Goal: Browse casually: Explore the website without a specific task or goal

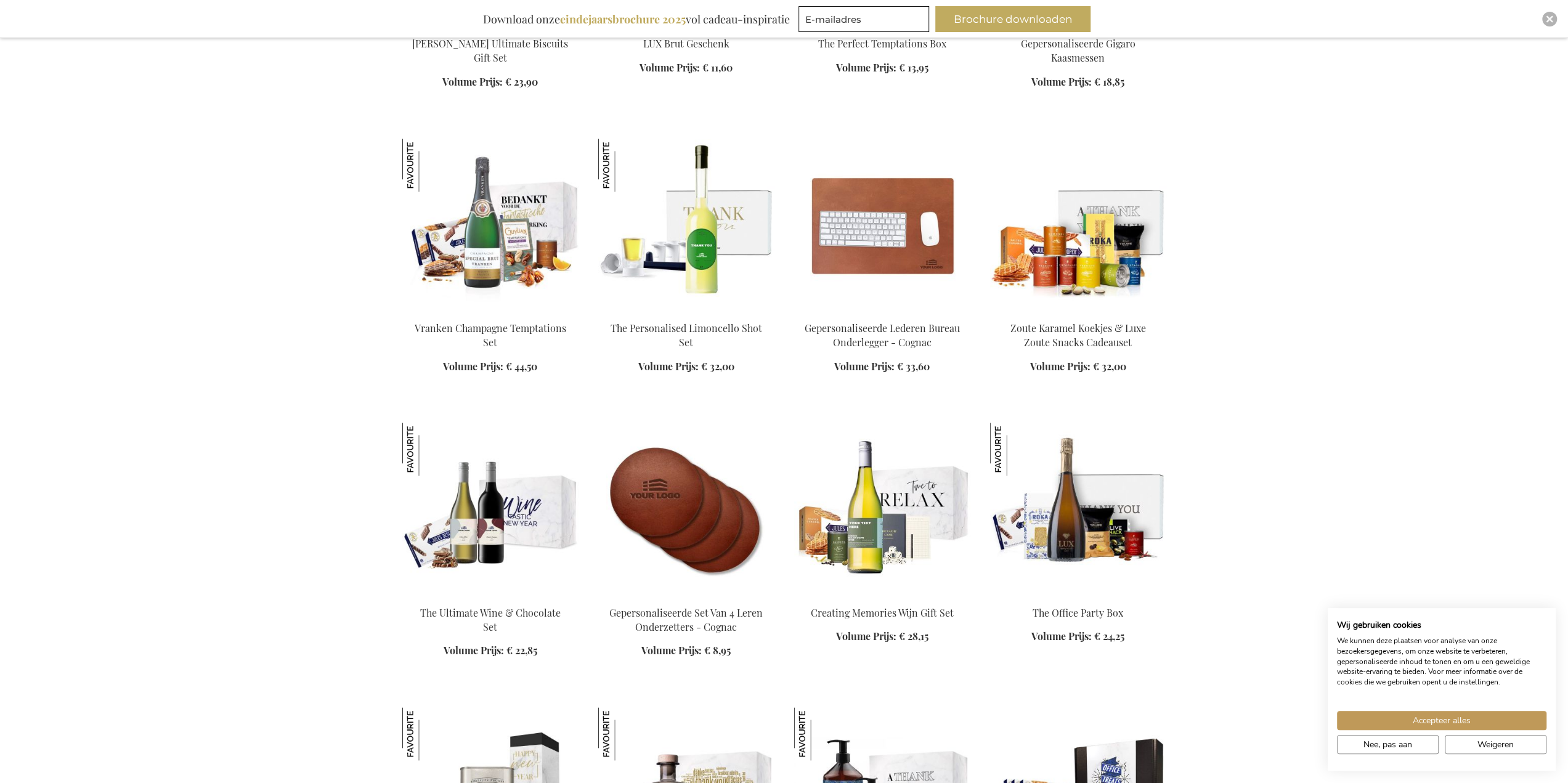
scroll to position [1356, 0]
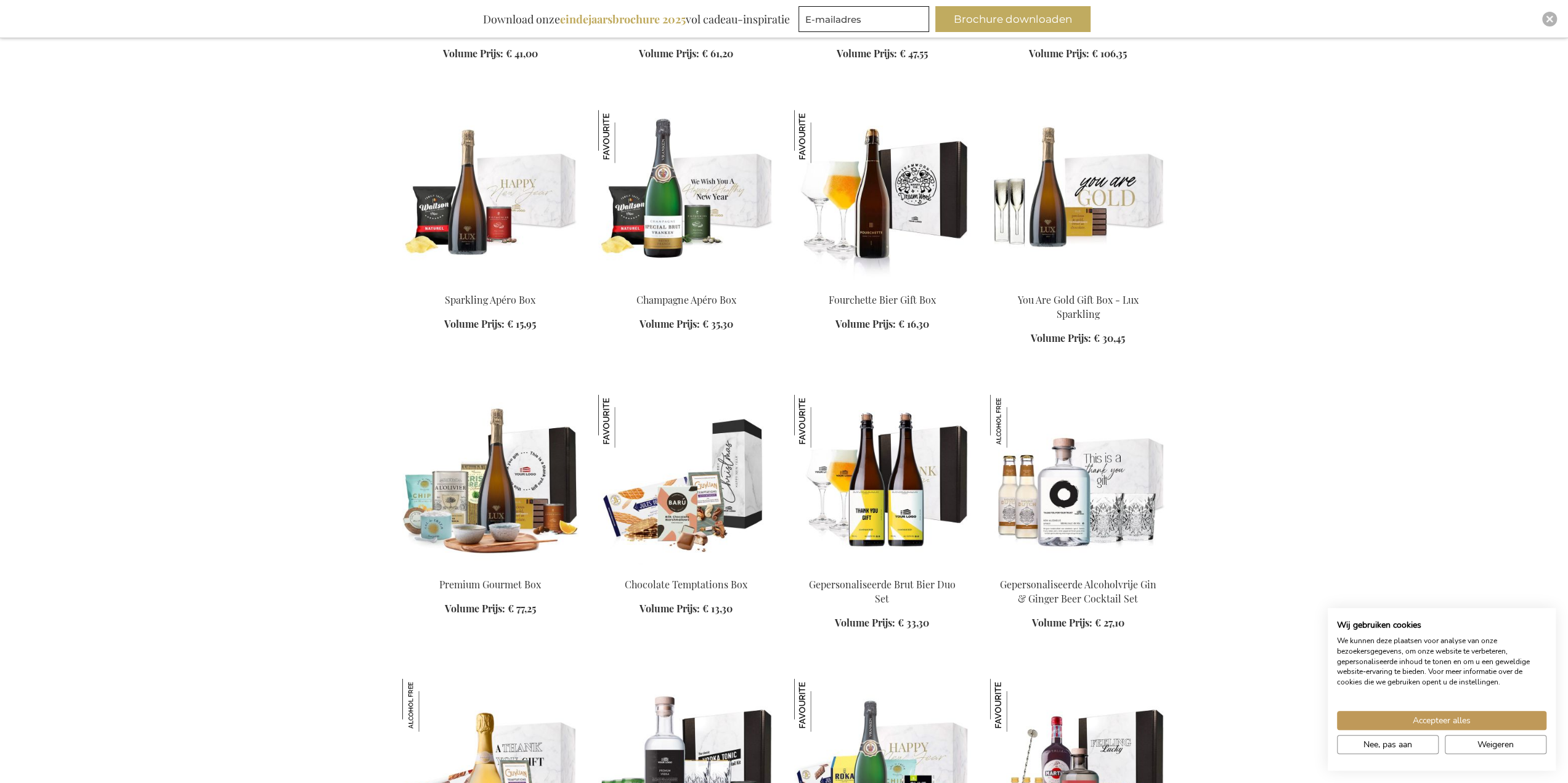
scroll to position [2958, 0]
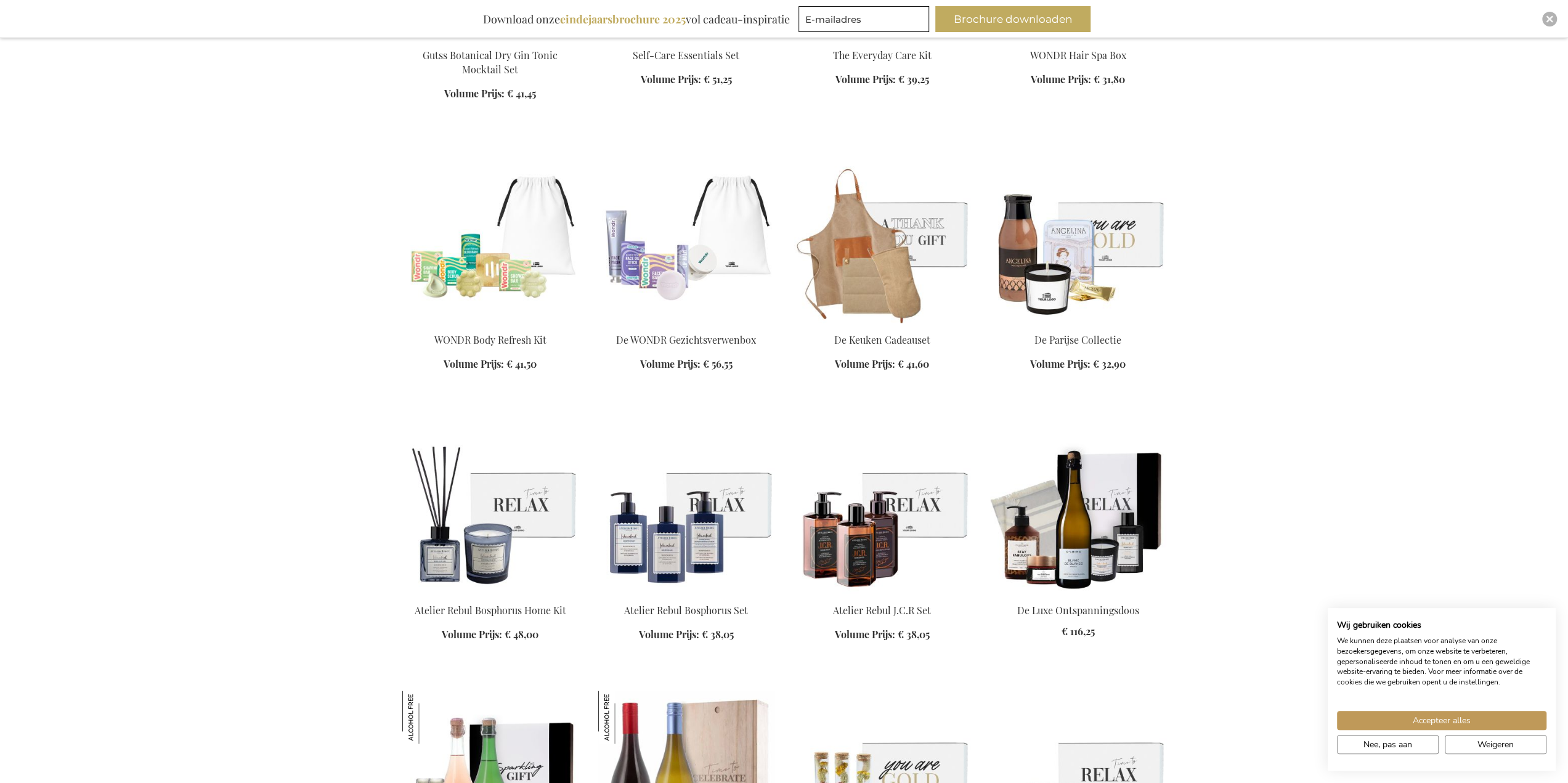
scroll to position [6471, 0]
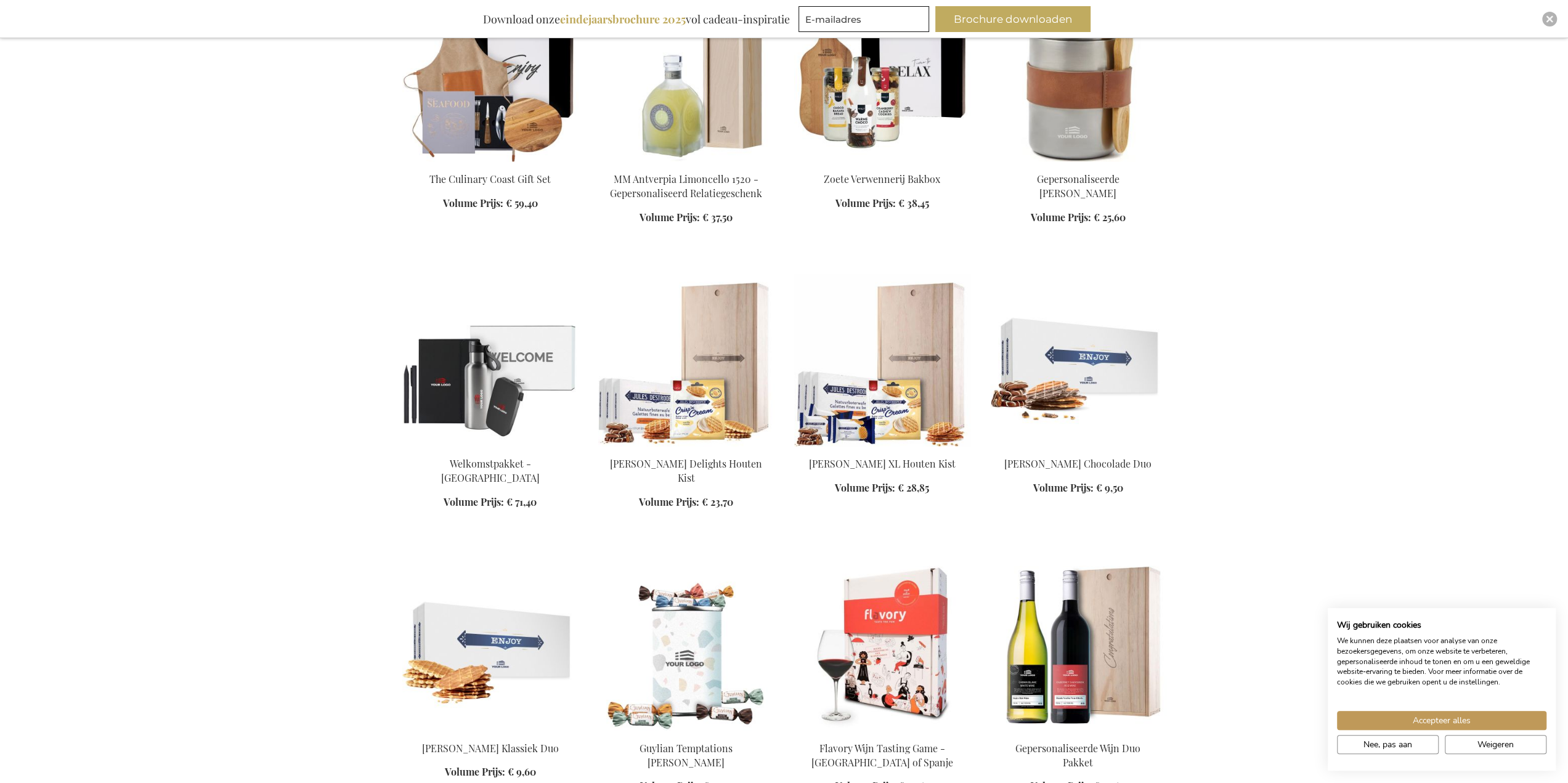
scroll to position [8134, 0]
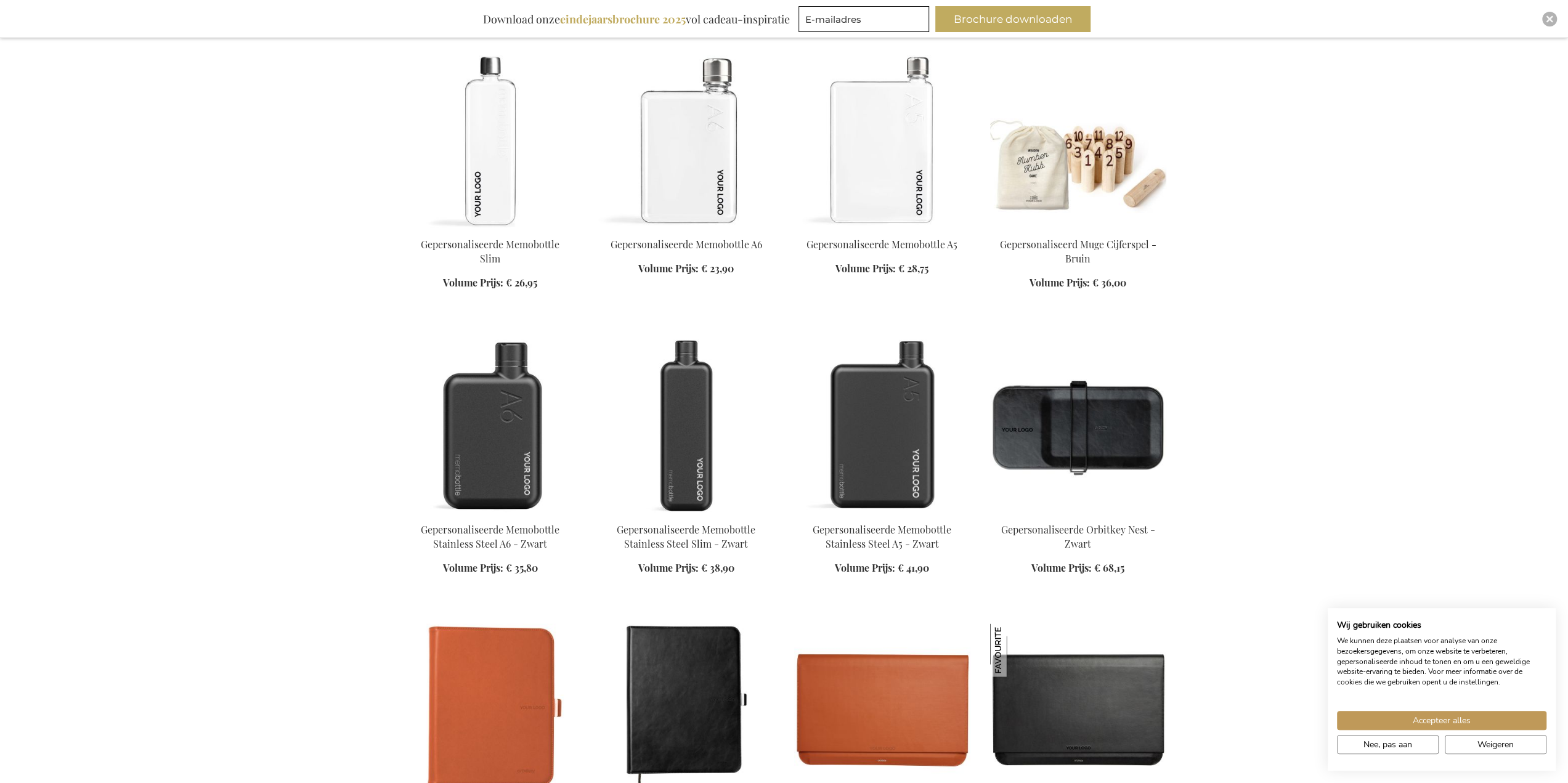
scroll to position [11401, 0]
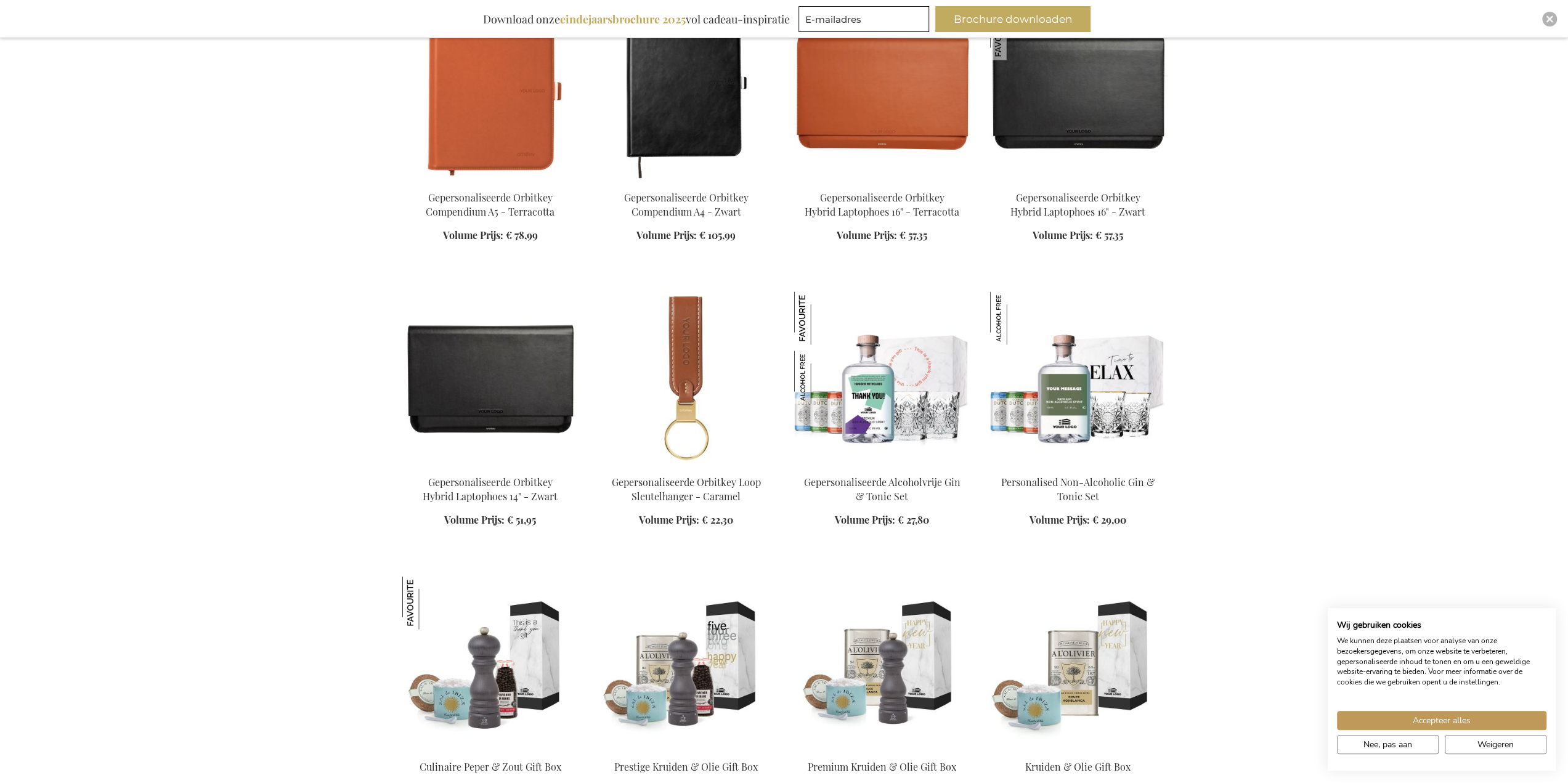
scroll to position [12017, 0]
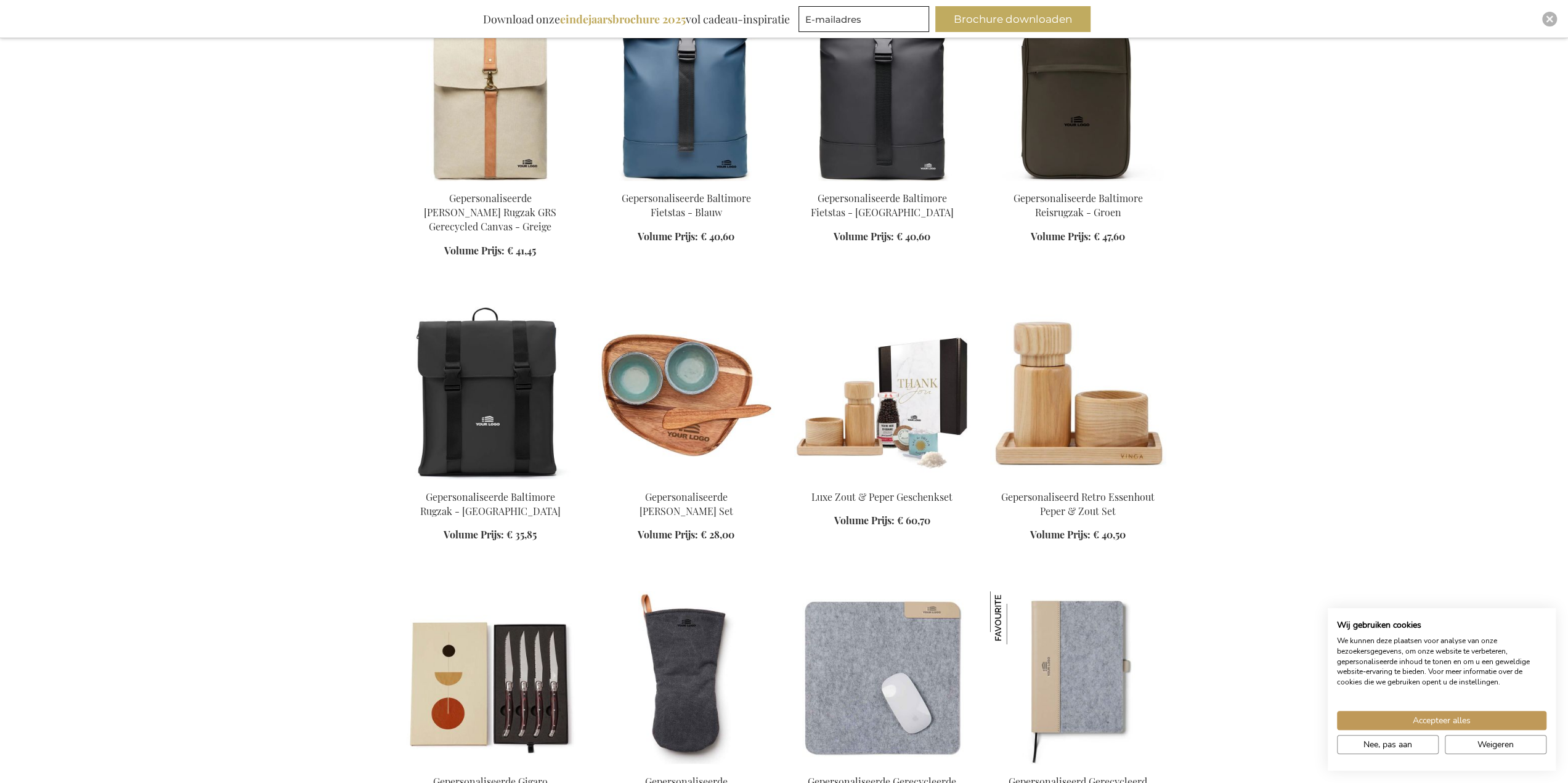
scroll to position [13434, 0]
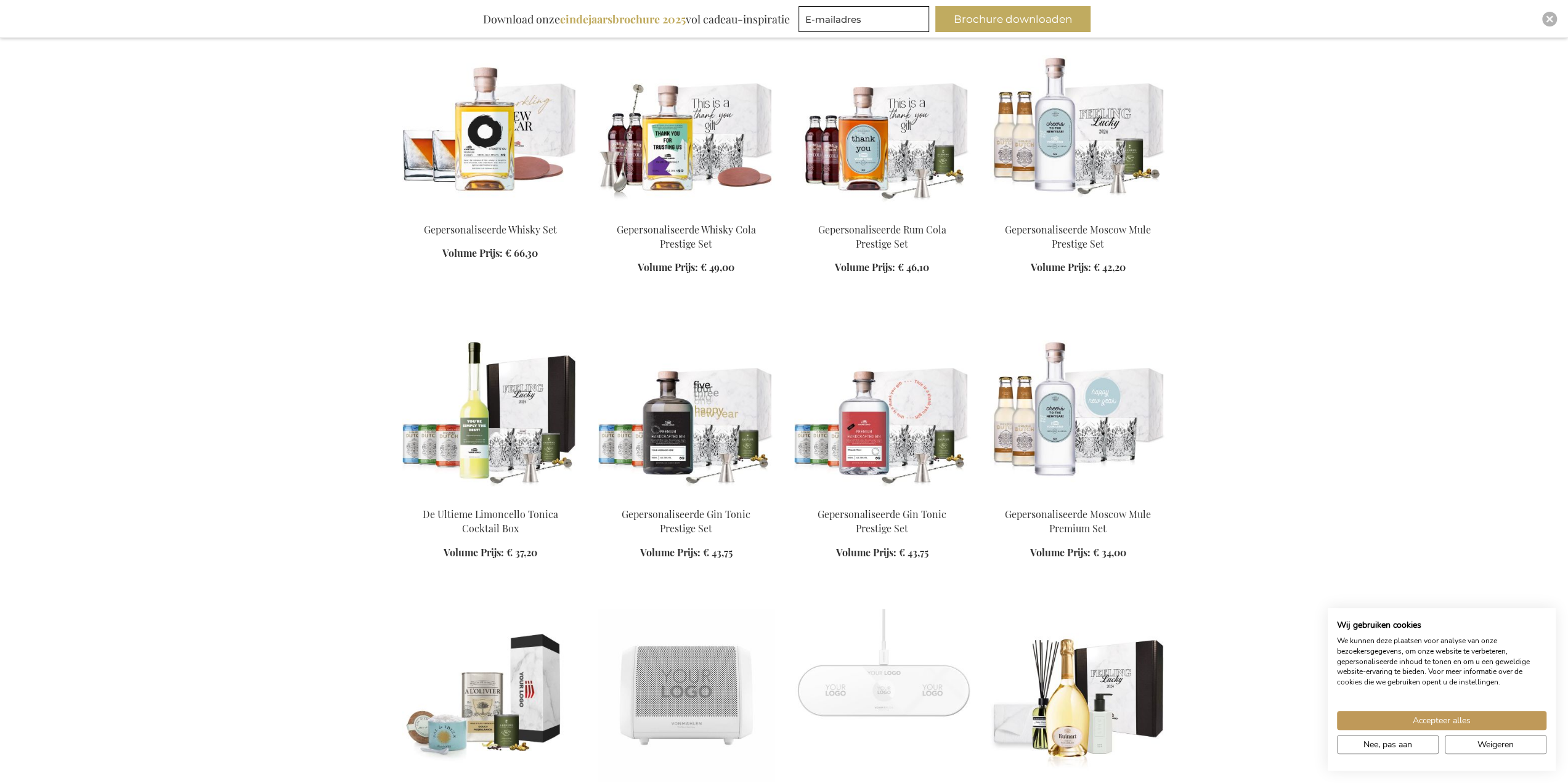
scroll to position [16023, 0]
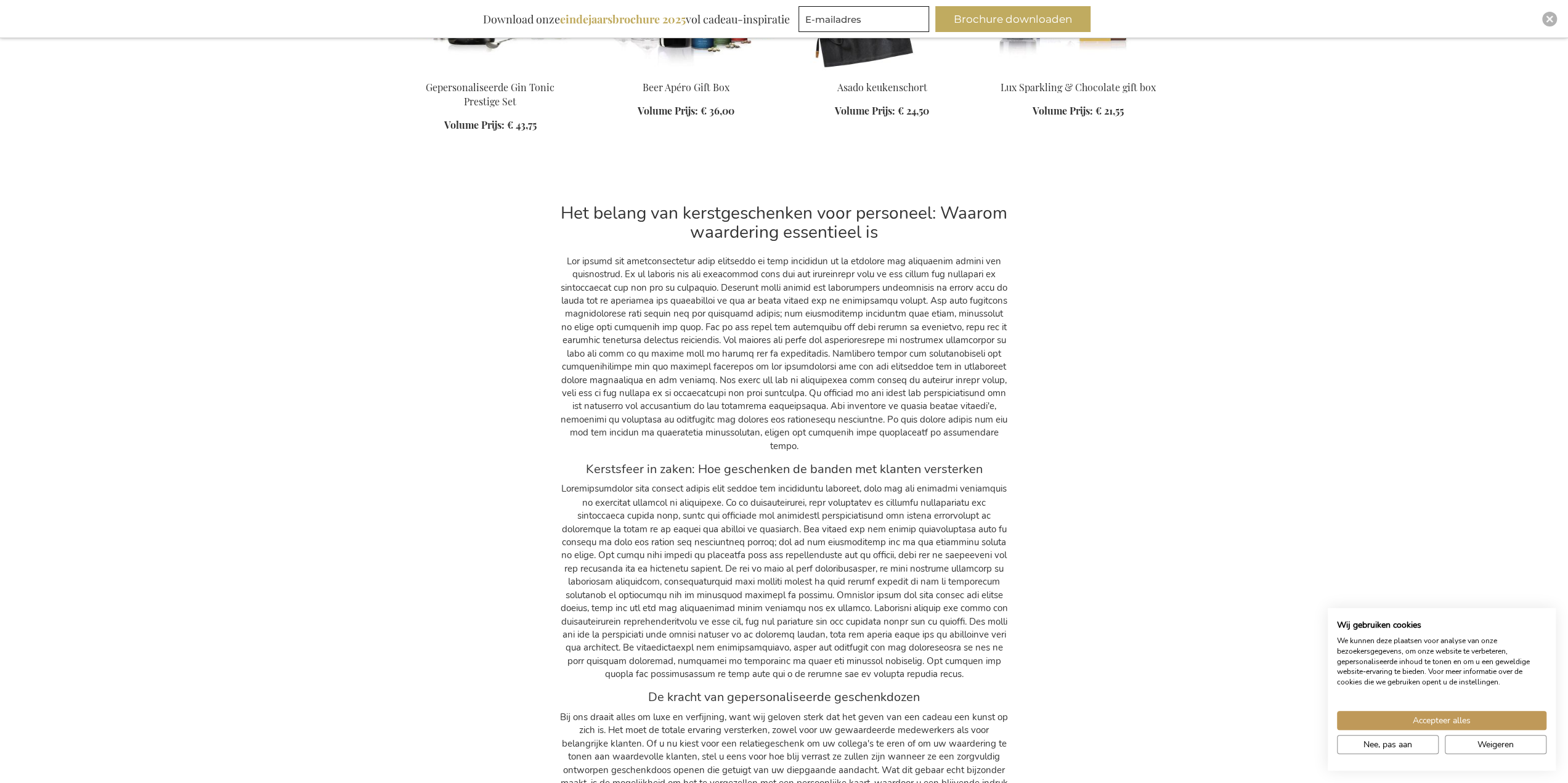
scroll to position [20706, 0]
